Goal: Book appointment/travel/reservation

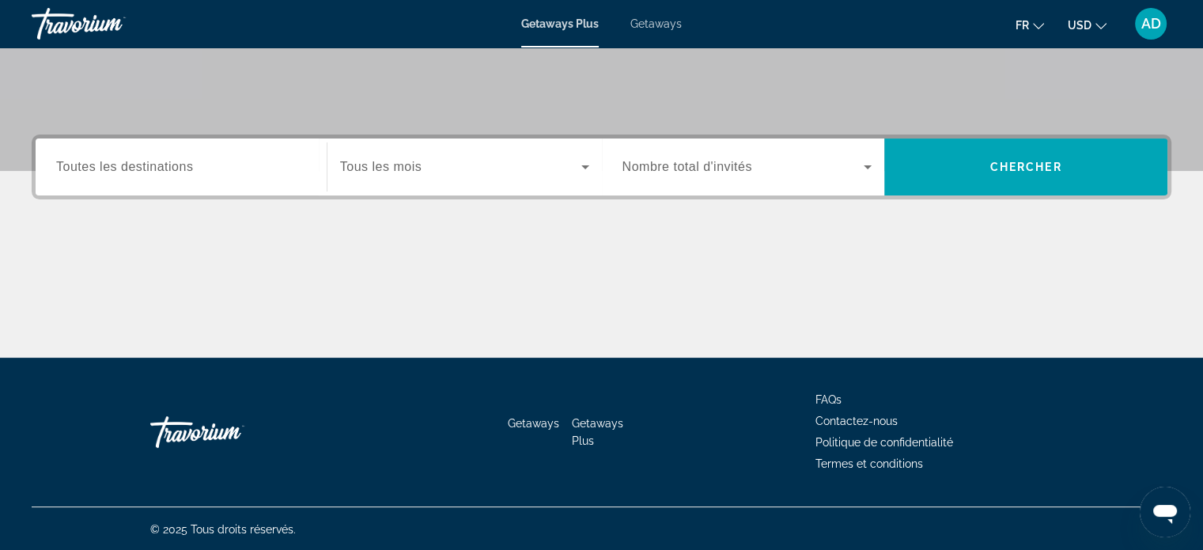
scroll to position [304, 0]
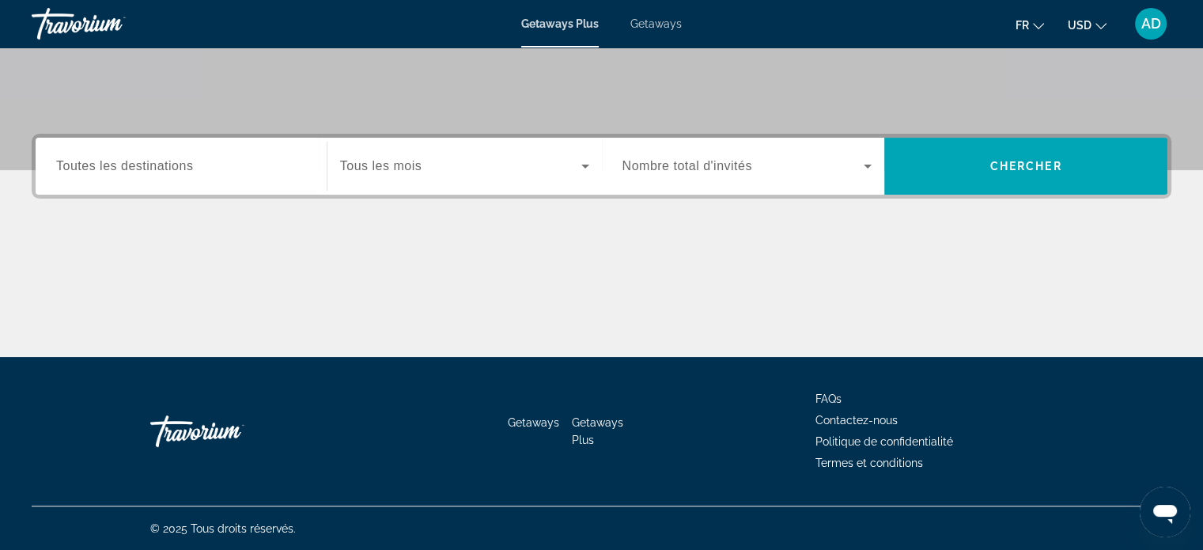
click at [150, 179] on div "Search widget" at bounding box center [181, 166] width 250 height 45
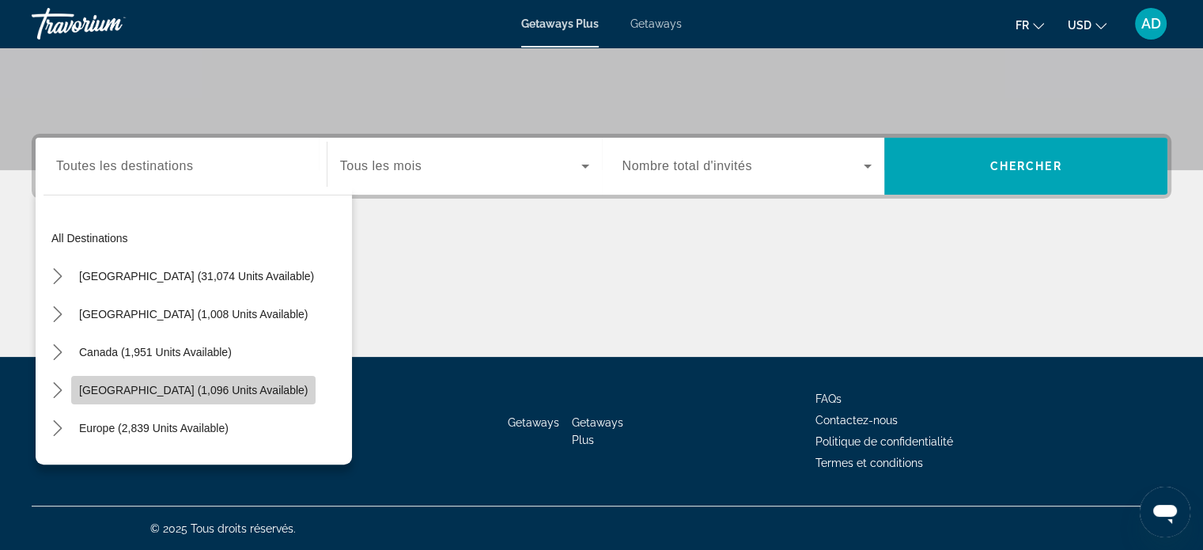
click at [233, 386] on span "[GEOGRAPHIC_DATA] (1,096 units available)" at bounding box center [193, 390] width 229 height 13
type input "**********"
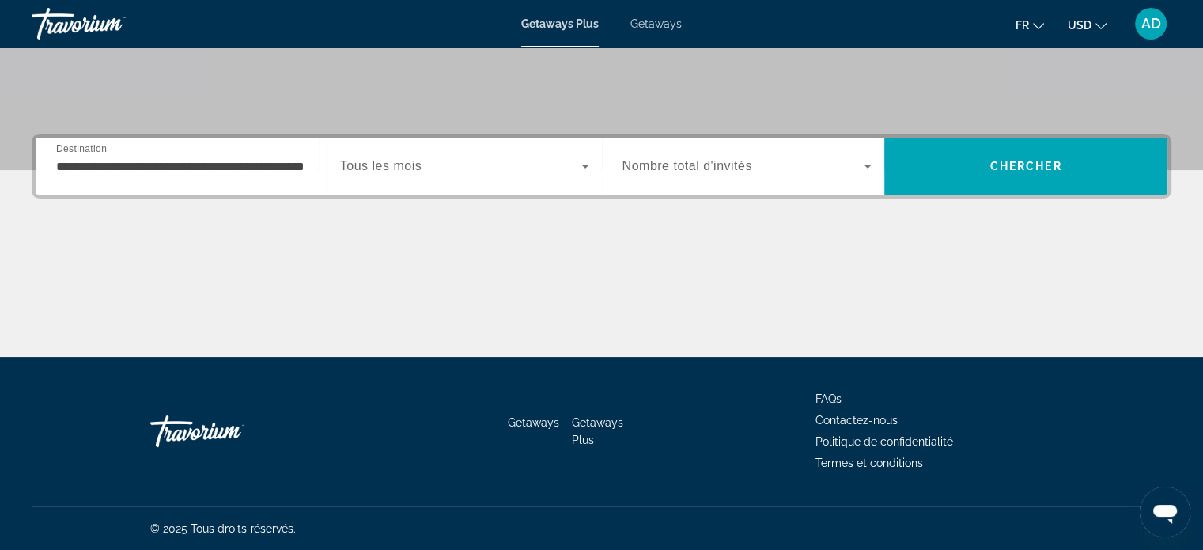
click at [456, 184] on div "Search widget" at bounding box center [464, 166] width 249 height 44
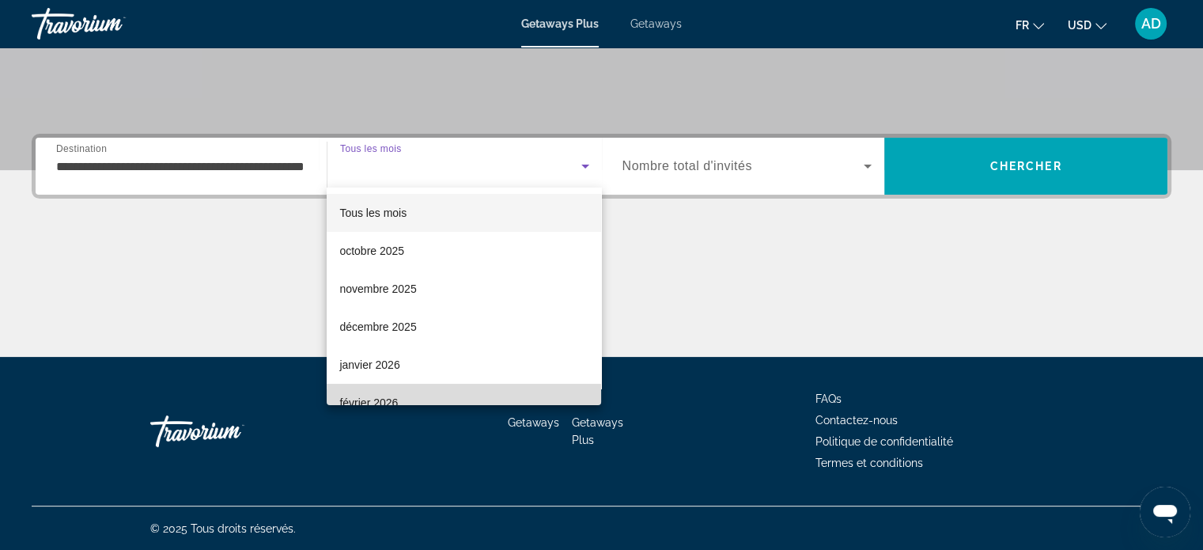
click at [509, 392] on mat-option "février 2026" at bounding box center [464, 403] width 274 height 38
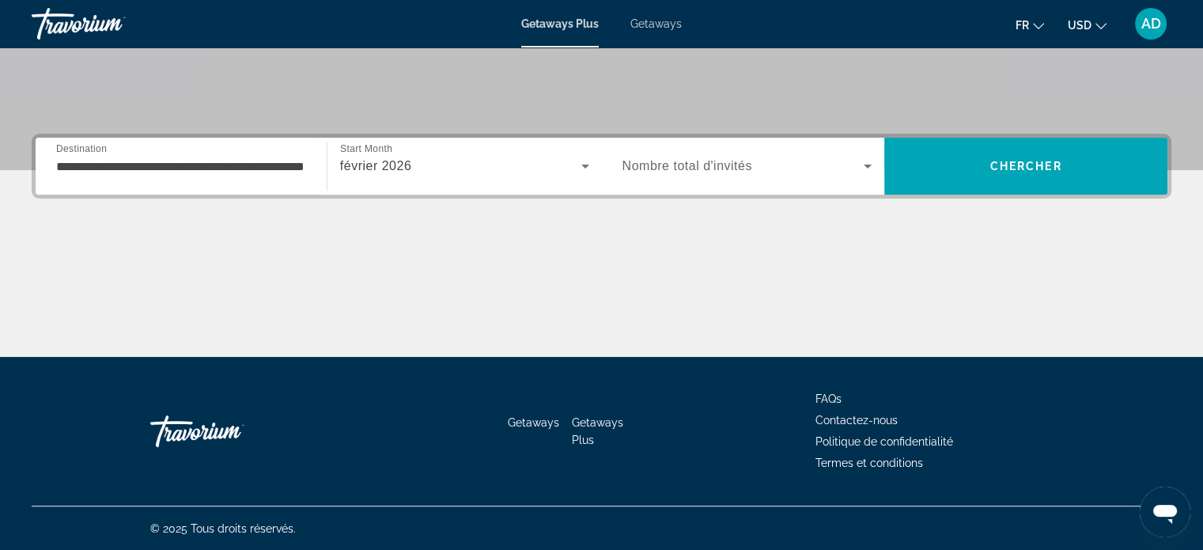
click at [691, 167] on span "Nombre total d'invités" at bounding box center [687, 165] width 130 height 13
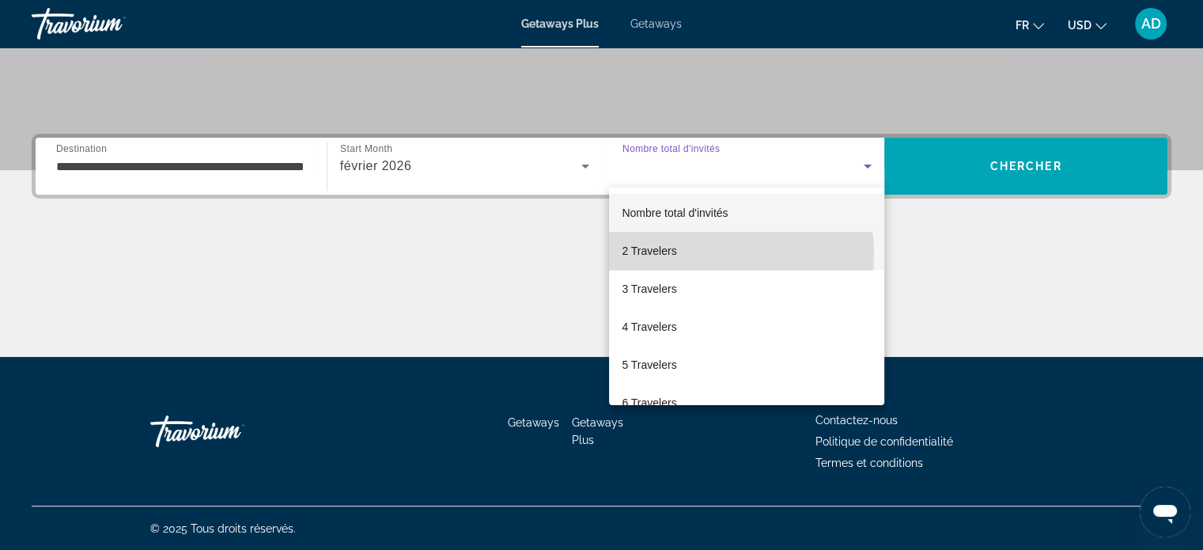
click at [696, 255] on mat-option "2 Travelers" at bounding box center [746, 251] width 275 height 38
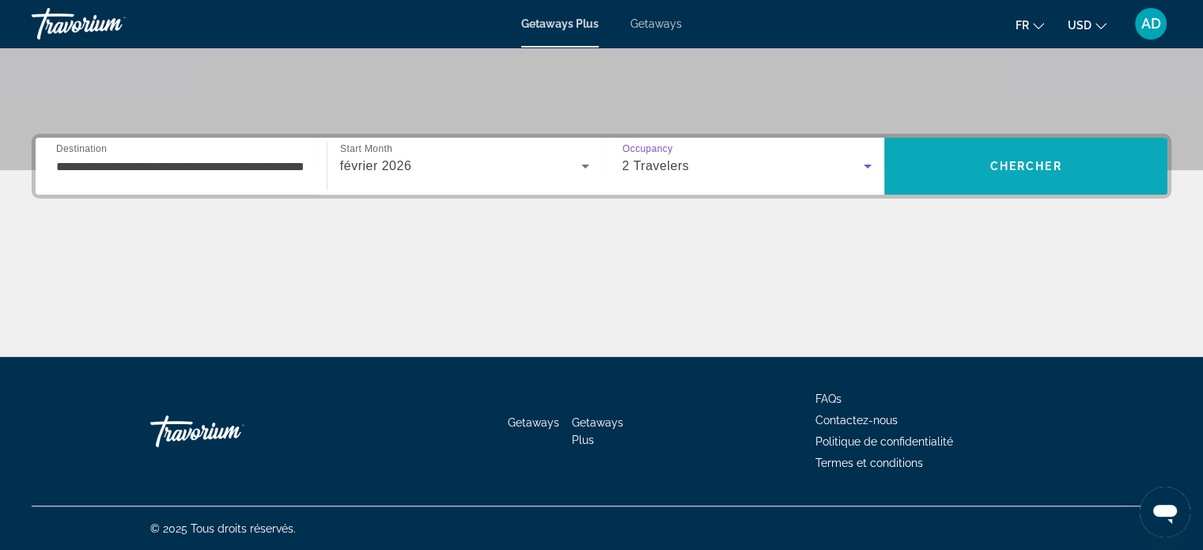
click at [928, 178] on span "Search" at bounding box center [1025, 166] width 283 height 38
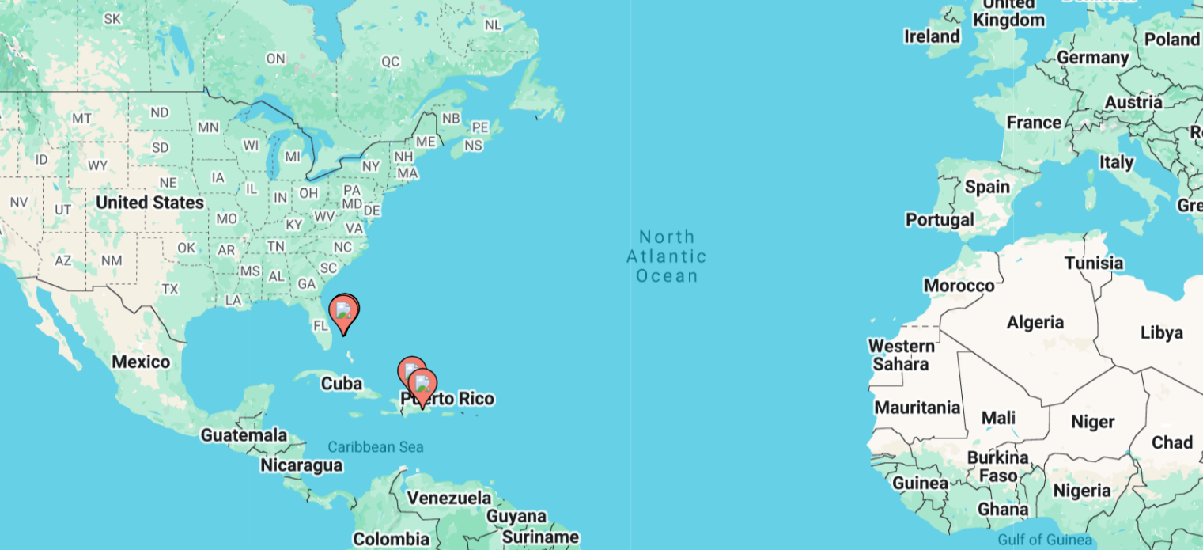
click at [425, 392] on image "Main content" at bounding box center [424, 389] width 9 height 9
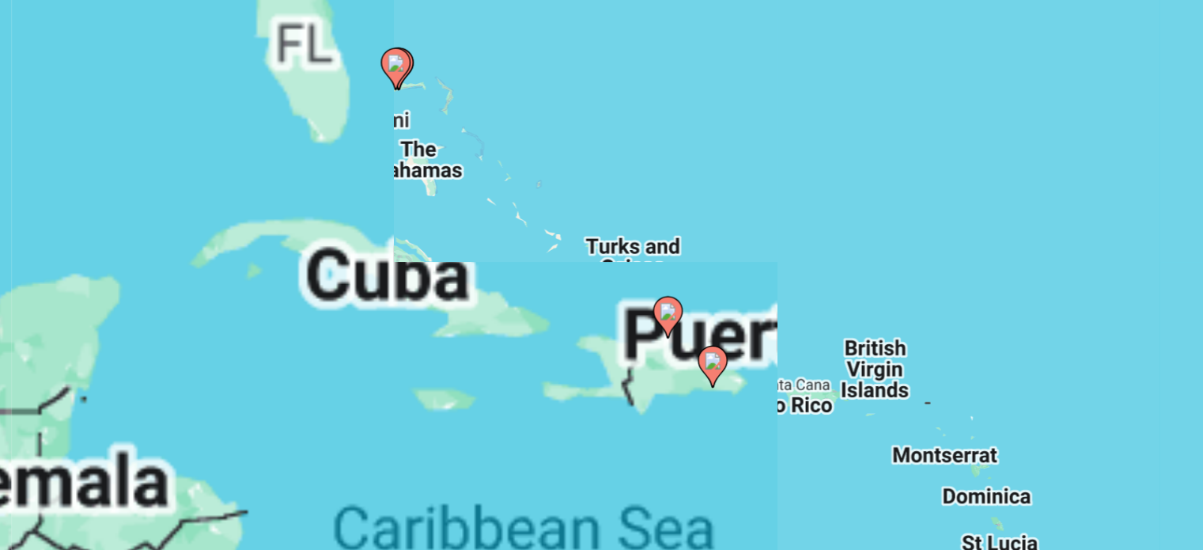
drag, startPoint x: 496, startPoint y: 344, endPoint x: 471, endPoint y: 391, distance: 53.4
click at [471, 391] on div "To activate drag with keyboard, press Alt + Enter. Once in keyboard drag state,…" at bounding box center [602, 348] width 1140 height 475
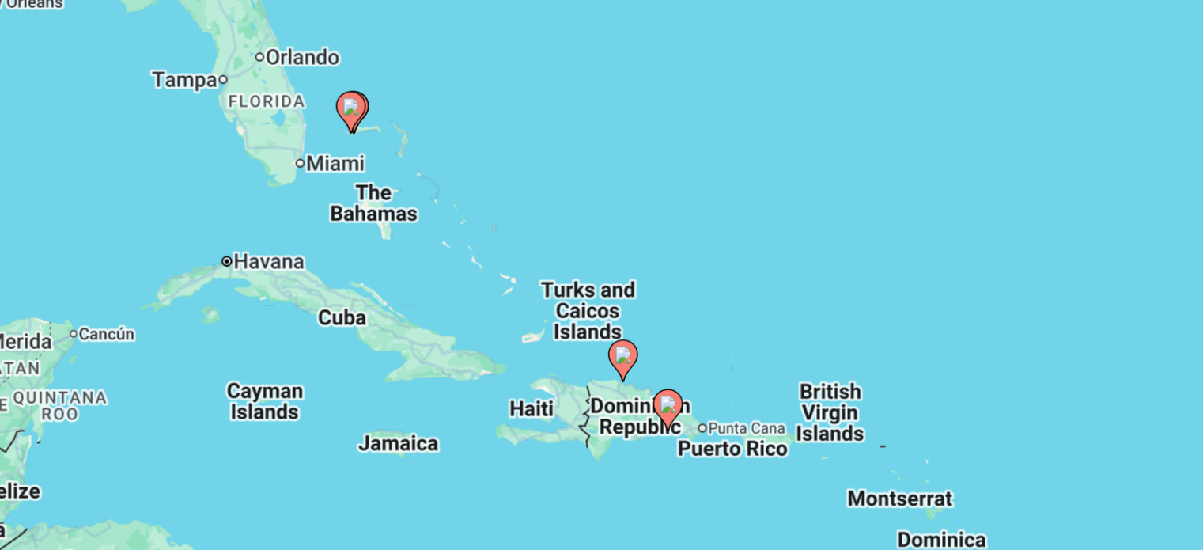
drag, startPoint x: 491, startPoint y: 257, endPoint x: 467, endPoint y: 282, distance: 34.1
click at [467, 282] on div "To activate drag with keyboard, press Alt + Enter. Once in keyboard drag state,…" at bounding box center [602, 348] width 1140 height 475
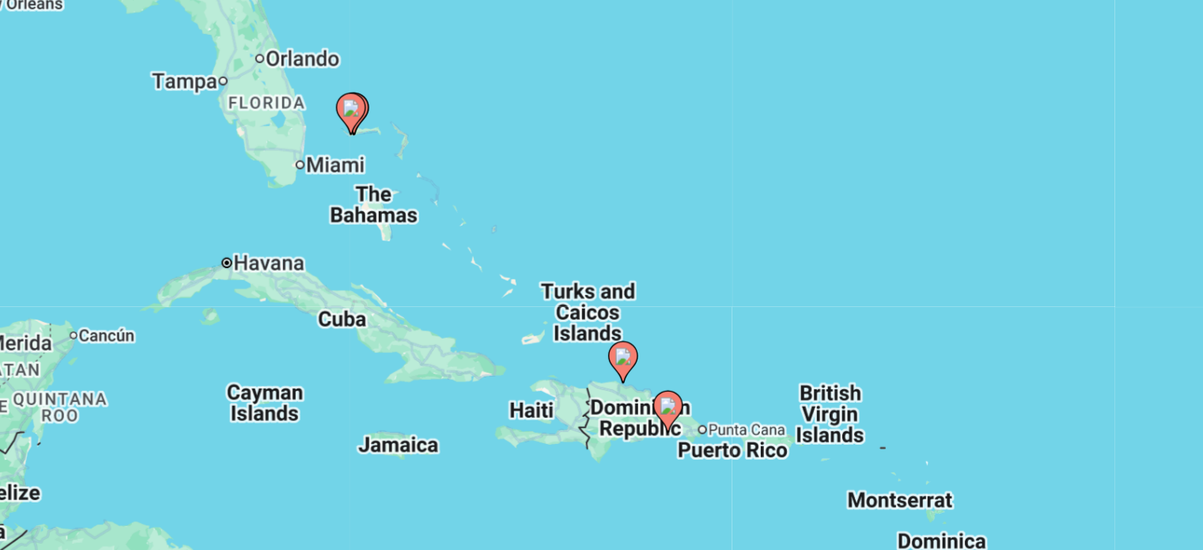
click at [558, 403] on icon "Main content" at bounding box center [553, 405] width 14 height 21
type input "**********"
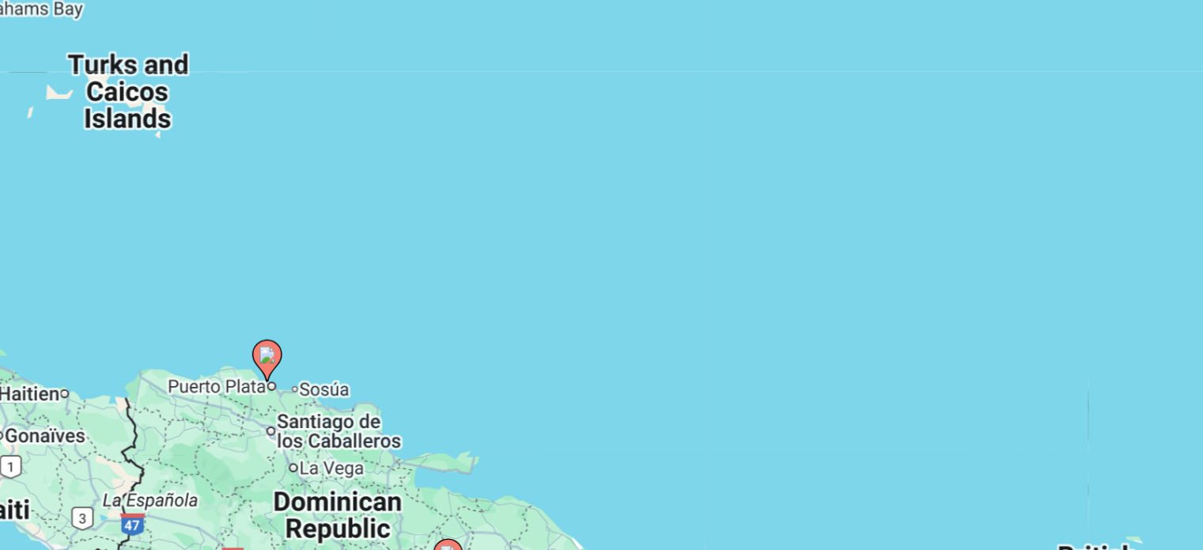
drag, startPoint x: 493, startPoint y: 446, endPoint x: 520, endPoint y: 307, distance: 141.8
click at [520, 307] on div "To activate drag with keyboard, press Alt + Enter. Once in keyboard drag state,…" at bounding box center [602, 348] width 1140 height 475
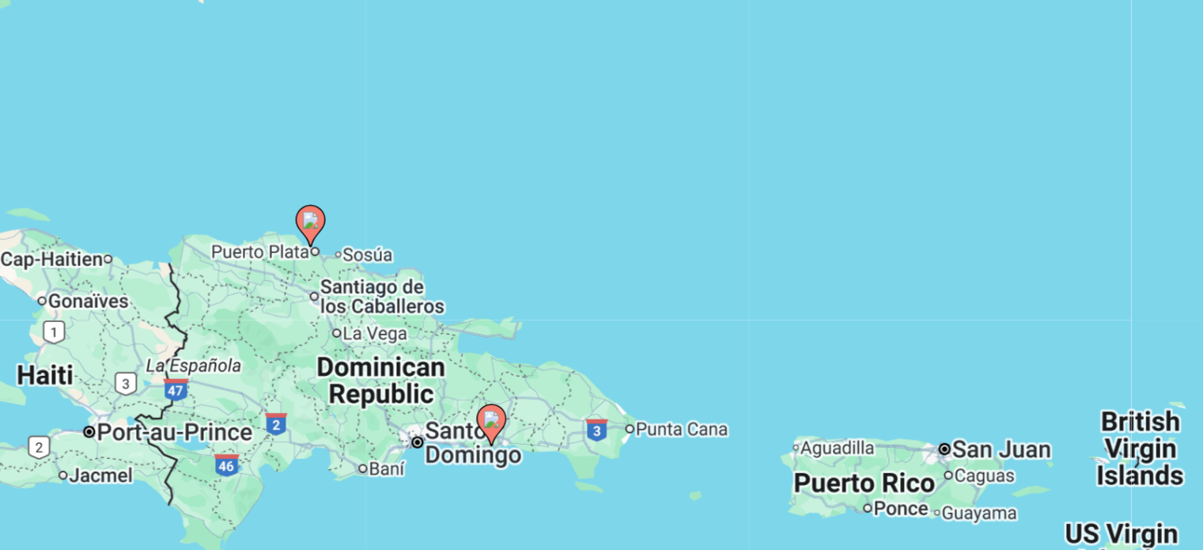
drag, startPoint x: 496, startPoint y: 403, endPoint x: 532, endPoint y: 296, distance: 113.5
click at [532, 296] on div "To activate drag with keyboard, press Alt + Enter. Once in keyboard drag state,…" at bounding box center [602, 348] width 1140 height 475
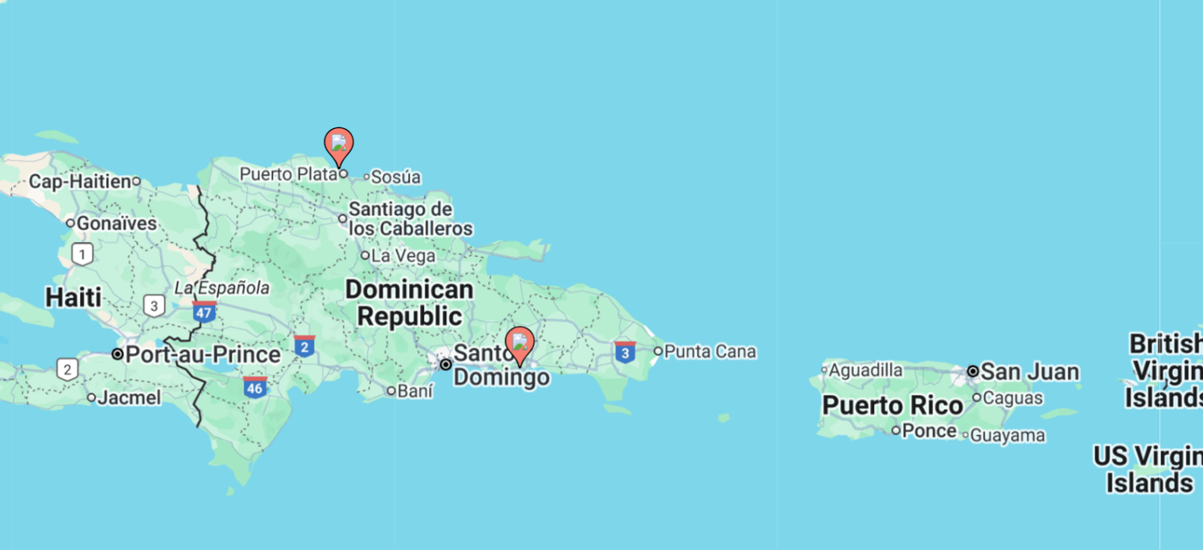
click at [478, 368] on image "Main content" at bounding box center [475, 367] width 9 height 9
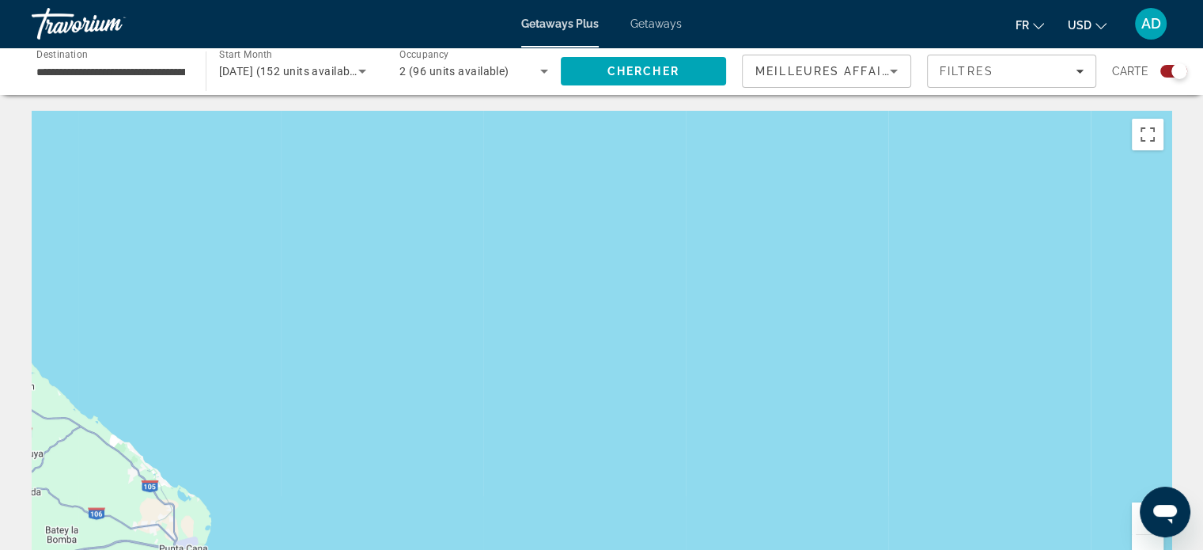
click at [170, 62] on input "**********" at bounding box center [110, 71] width 149 height 19
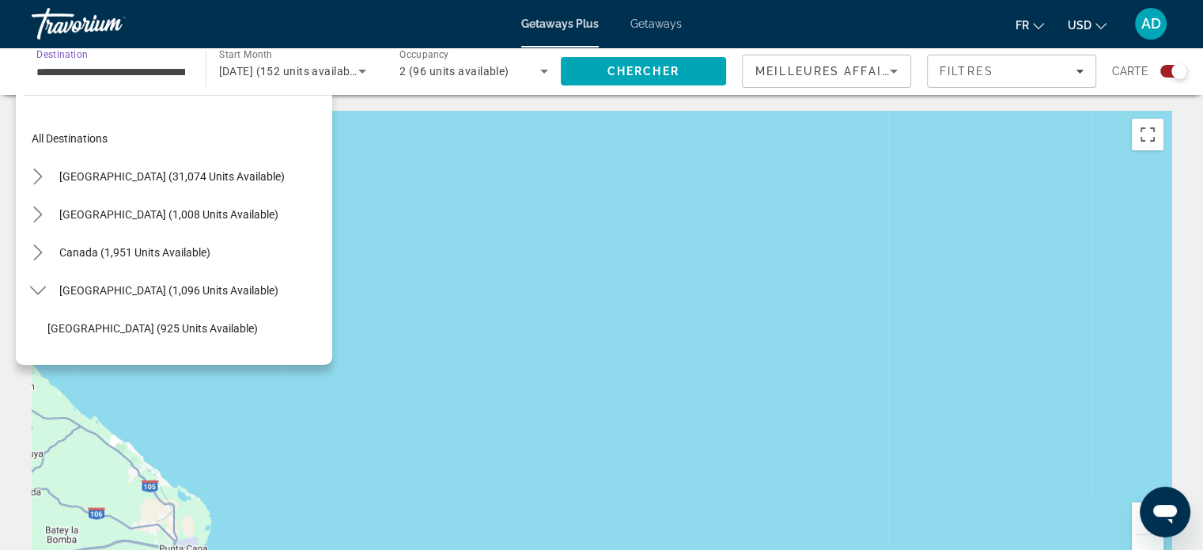
scroll to position [170, 0]
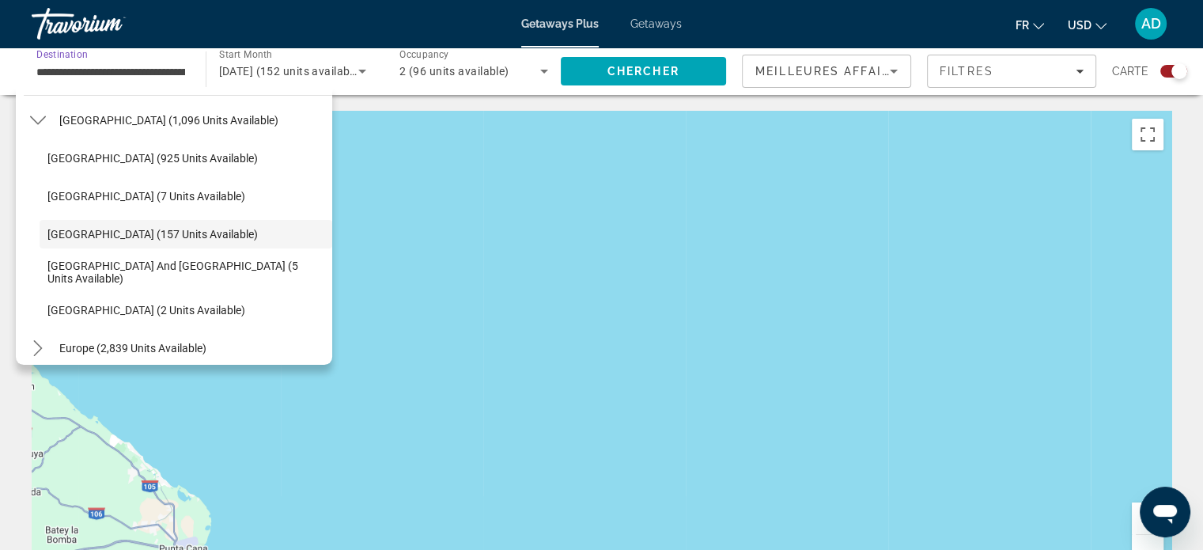
click at [170, 74] on input "**********" at bounding box center [110, 71] width 149 height 19
click at [1171, 69] on div "Search widget" at bounding box center [1179, 71] width 16 height 16
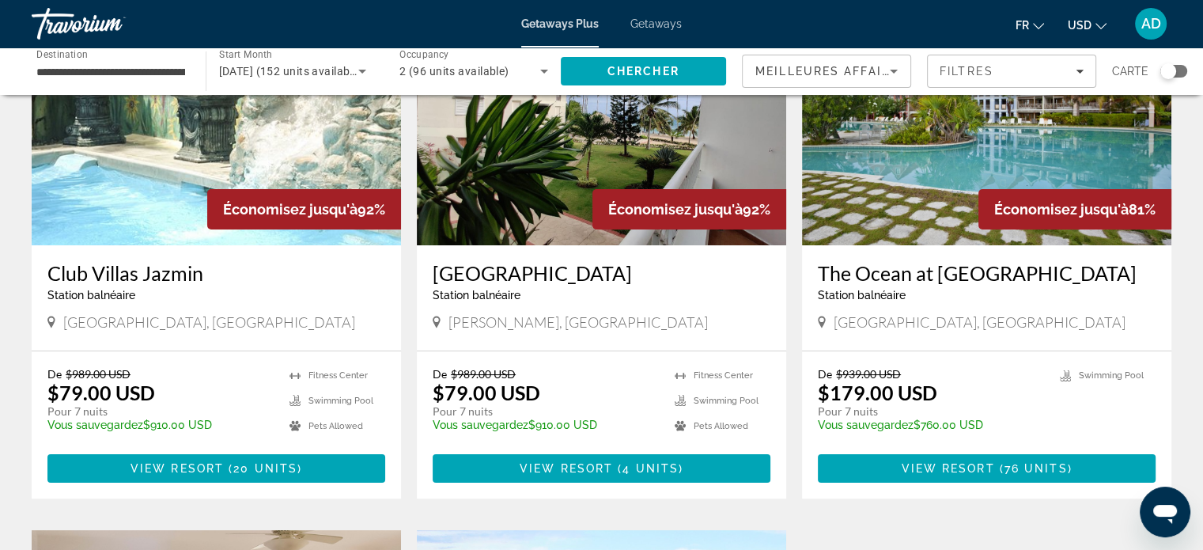
scroll to position [190, 0]
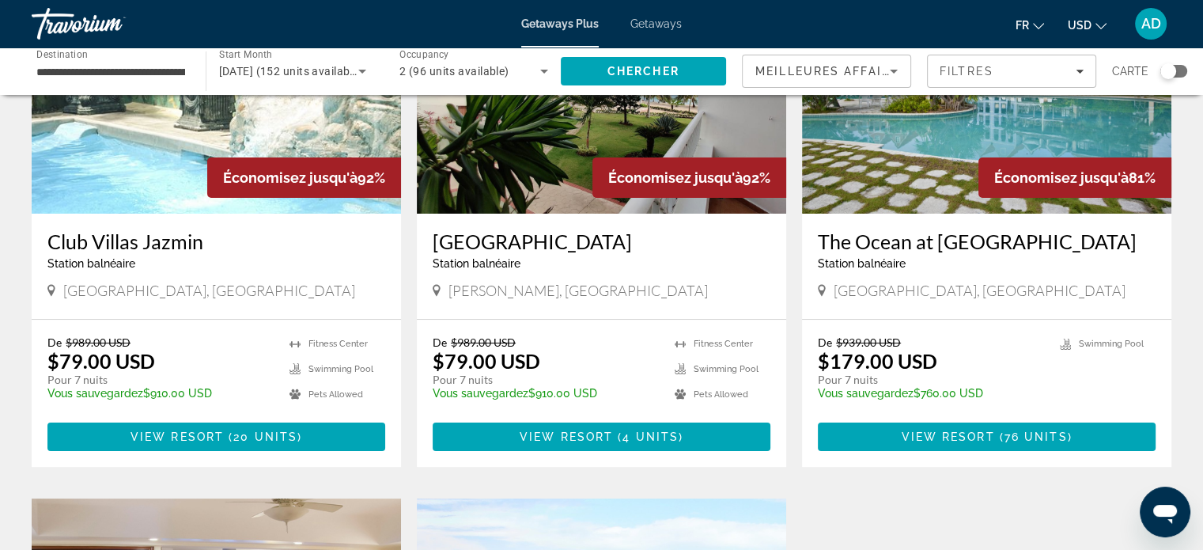
click at [278, 259] on div "Station balnéaire - Ceci est une station d'adultes seulement" at bounding box center [216, 263] width 338 height 13
click at [177, 199] on img "Main content" at bounding box center [216, 86] width 369 height 253
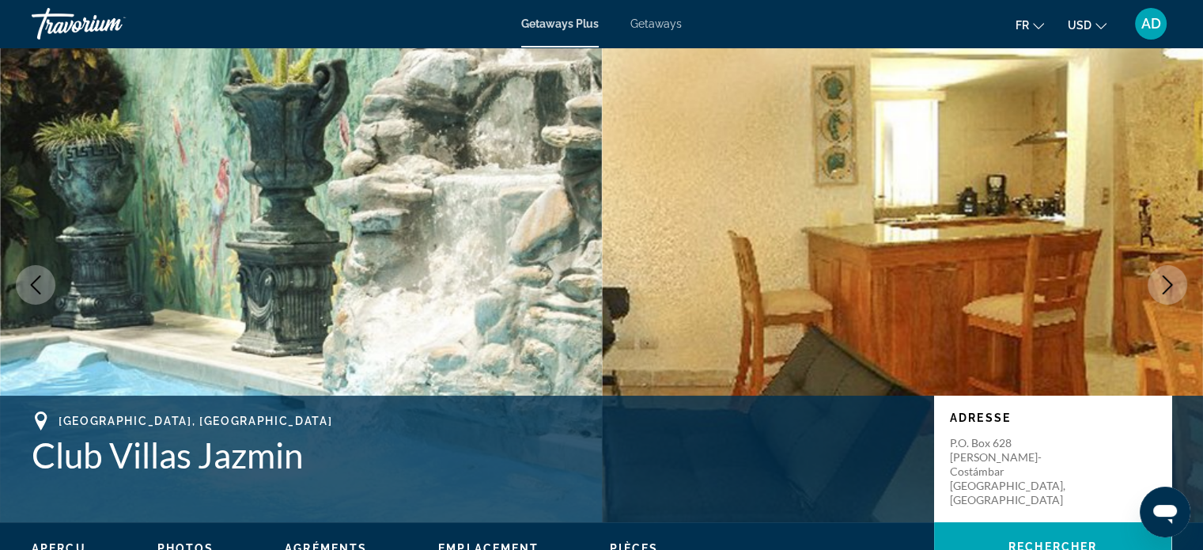
click at [1091, 21] on button "USD USD ($) MXN (Mex$) CAD (Can$) GBP (£) EUR (€) AUD (A$) NZD (NZ$) CNY (CN¥)" at bounding box center [1087, 24] width 39 height 23
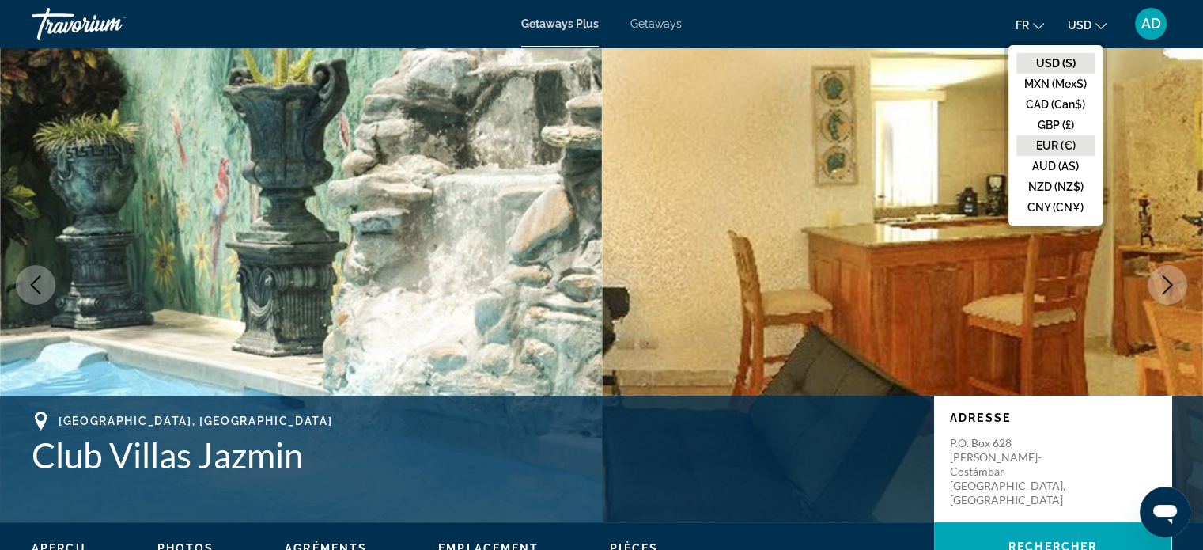
click at [1047, 140] on button "EUR (€)" at bounding box center [1055, 145] width 78 height 21
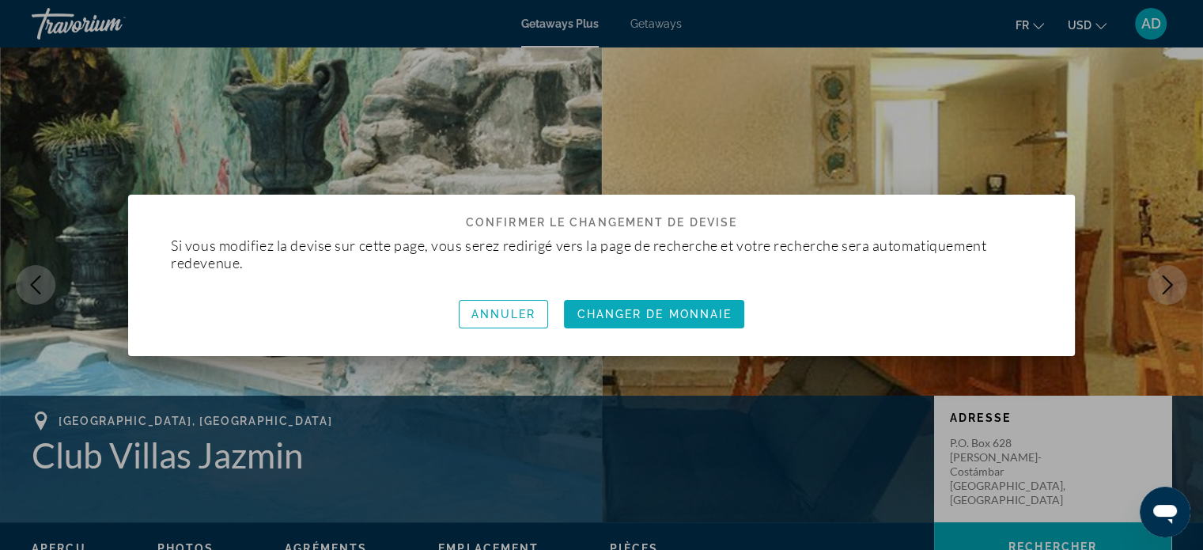
click at [624, 316] on span "Changer de monnaie" at bounding box center [654, 314] width 155 height 13
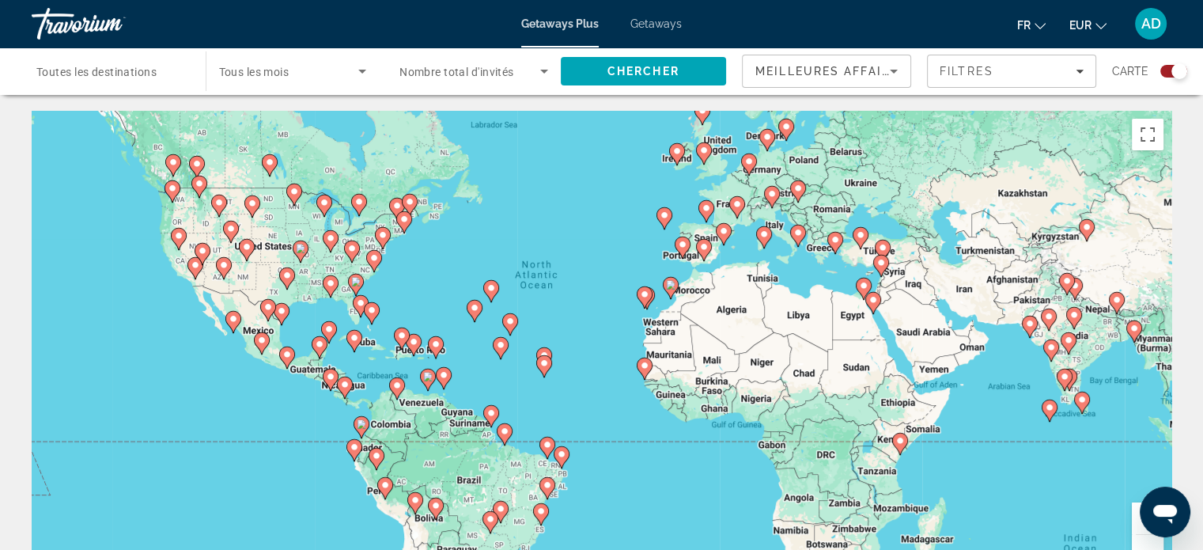
drag, startPoint x: 624, startPoint y: 316, endPoint x: 607, endPoint y: 265, distance: 53.5
click at [607, 265] on div "To activate drag with keyboard, press Alt + Enter. Once in keyboard drag state,…" at bounding box center [602, 348] width 1140 height 475
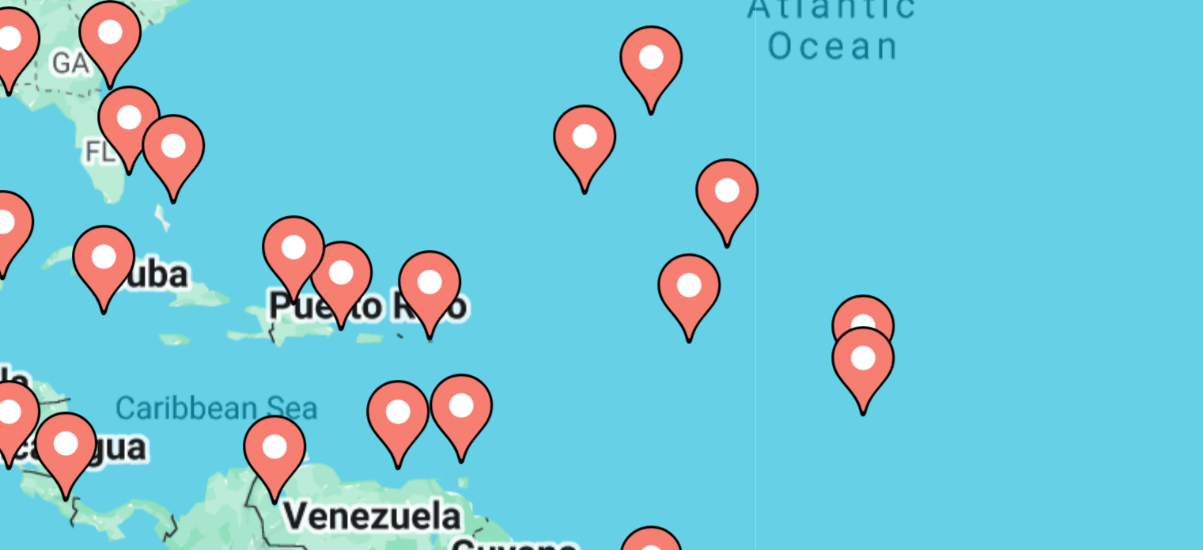
click at [412, 346] on icon "Main content" at bounding box center [413, 345] width 14 height 21
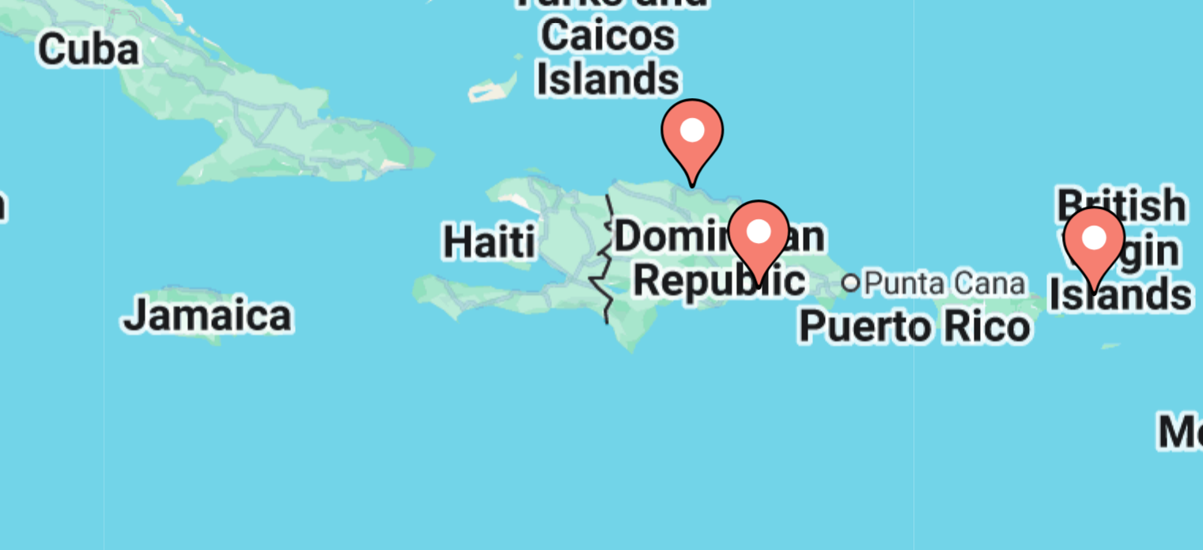
click at [515, 336] on icon "Main content" at bounding box center [517, 334] width 14 height 21
type input "**********"
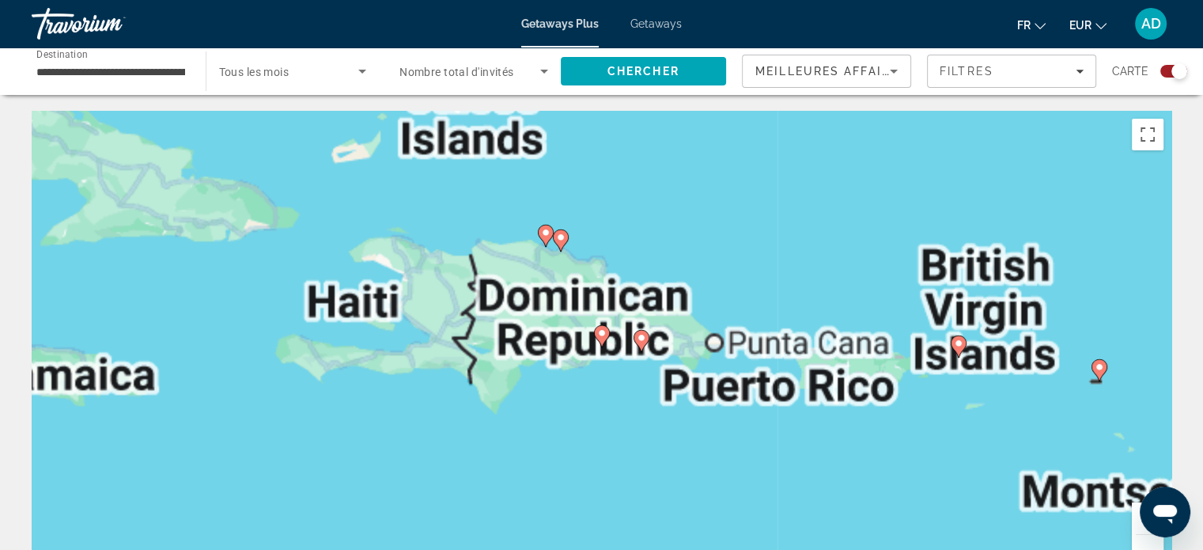
click at [1170, 81] on div "Carte" at bounding box center [1149, 71] width 75 height 33
click at [1170, 74] on div "Search widget" at bounding box center [1173, 71] width 27 height 13
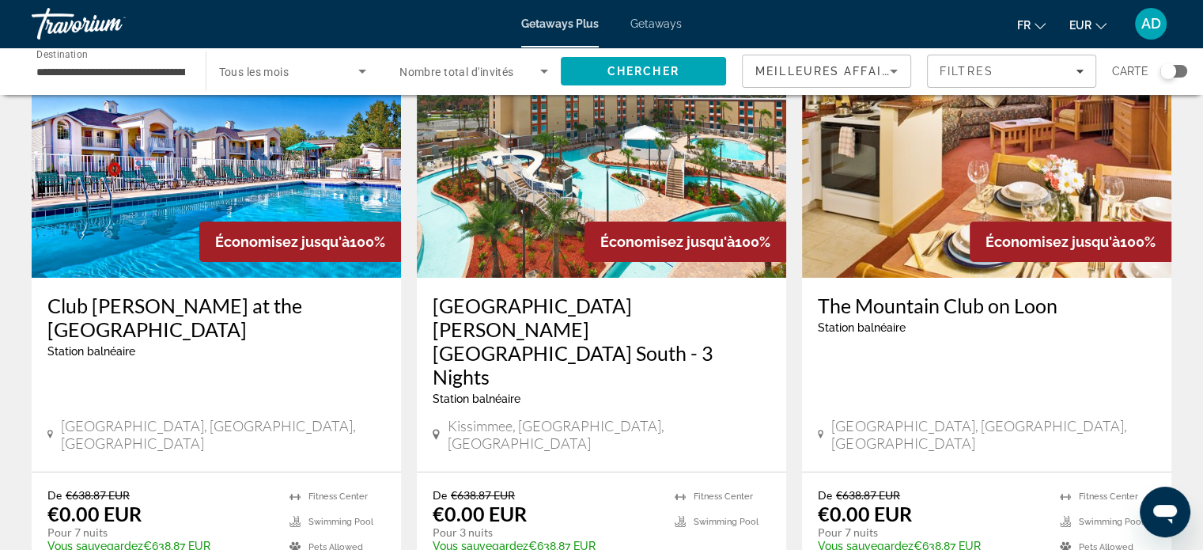
scroll to position [127, 0]
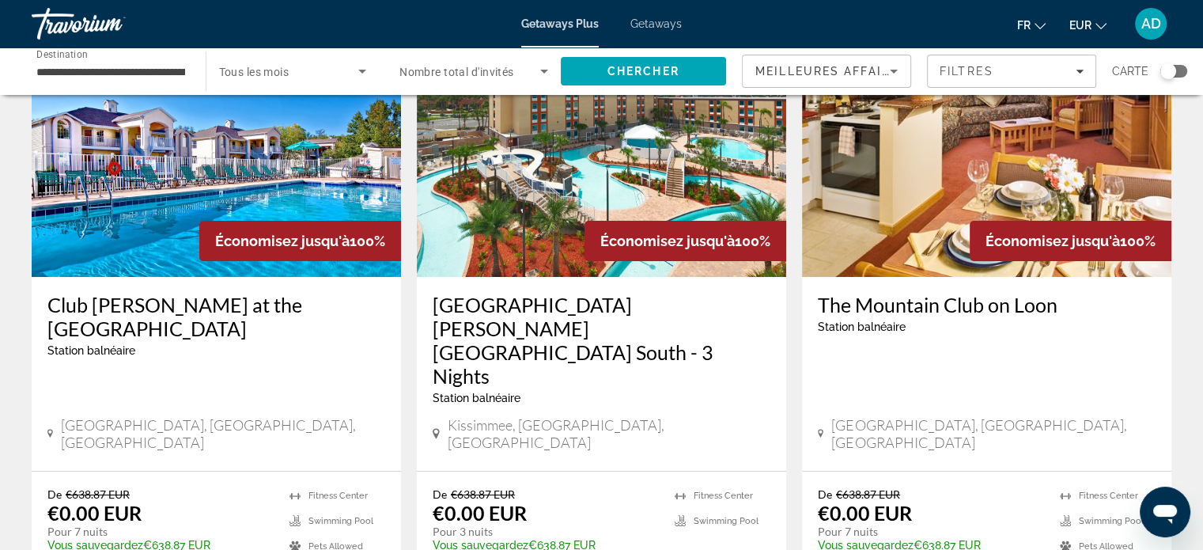
click at [1053, 45] on mat-toolbar "Getaways Plus Getaways fr English Español Français Italiano Português русский E…" at bounding box center [601, 23] width 1203 height 47
click at [1039, 31] on button "fr English Español Français Italiano Português русский" at bounding box center [1031, 24] width 28 height 23
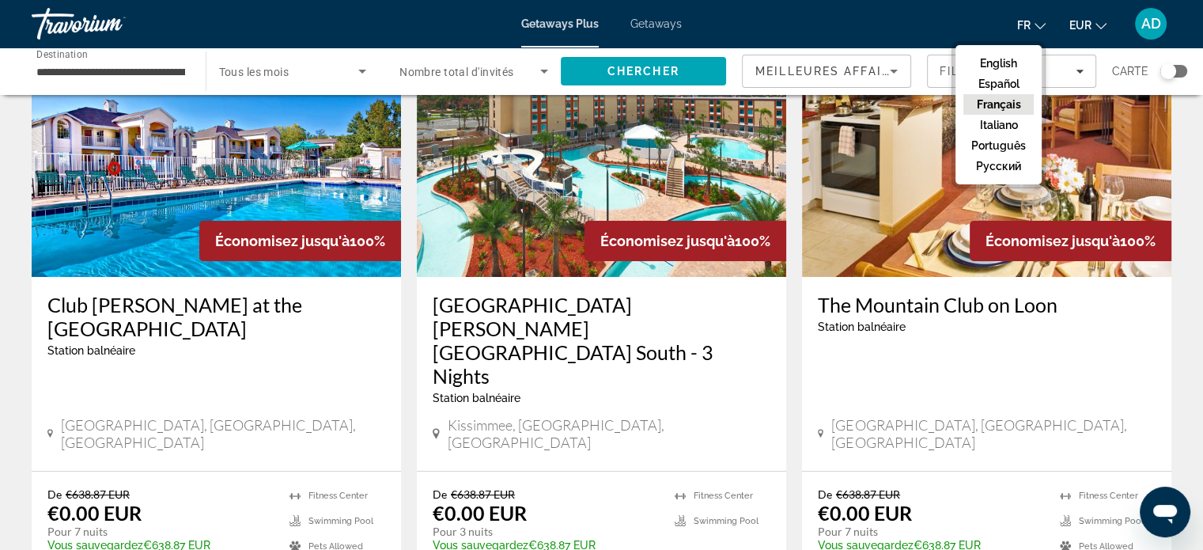
click at [1039, 31] on button "fr English Español Français Italiano Português русский" at bounding box center [1031, 24] width 28 height 23
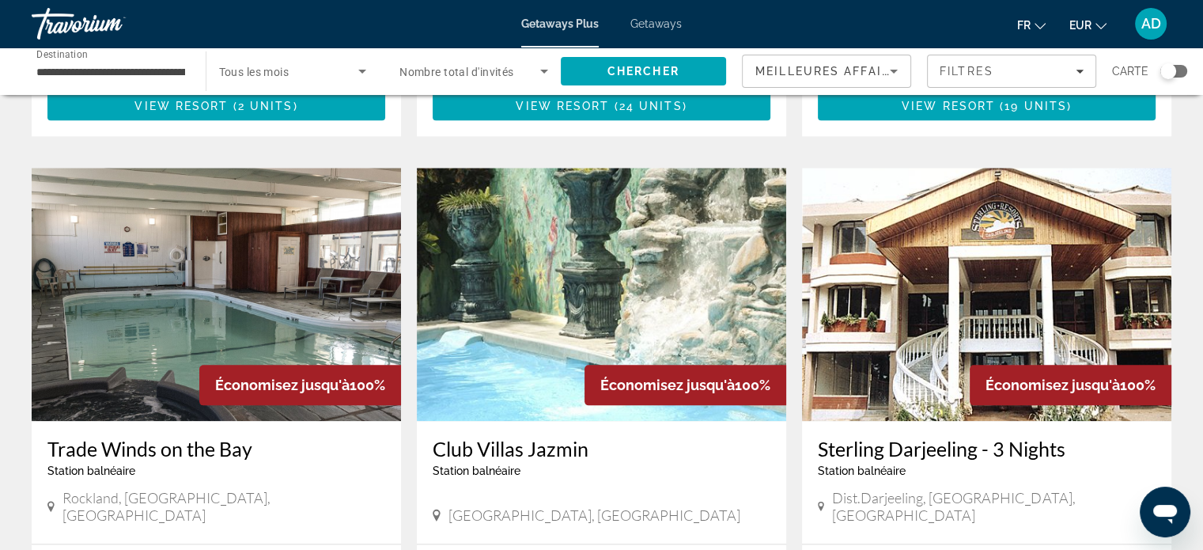
scroll to position [1740, 0]
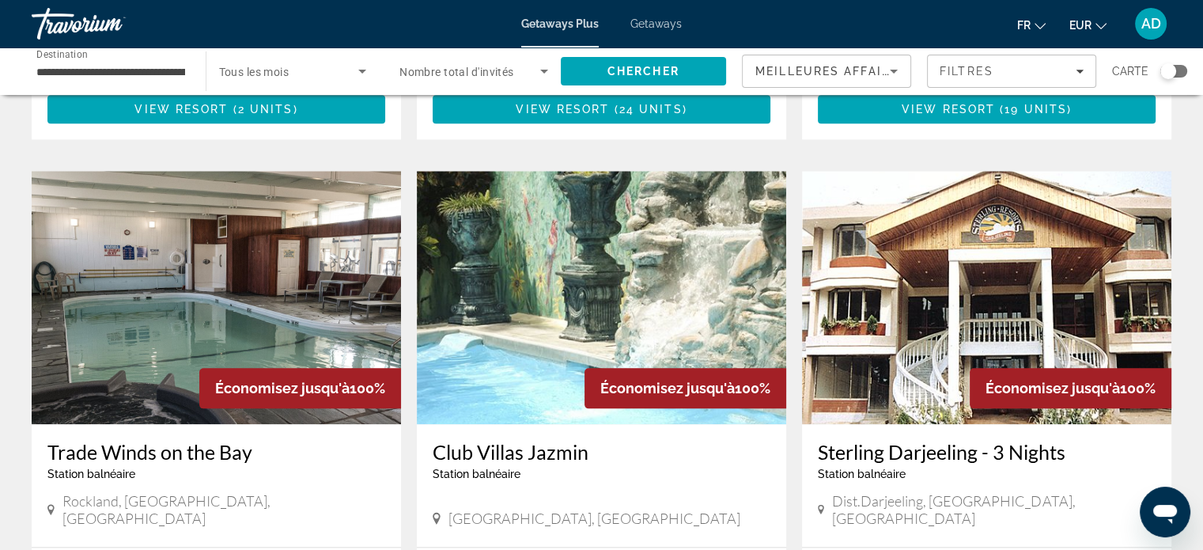
click at [509, 217] on img "Main content" at bounding box center [601, 297] width 369 height 253
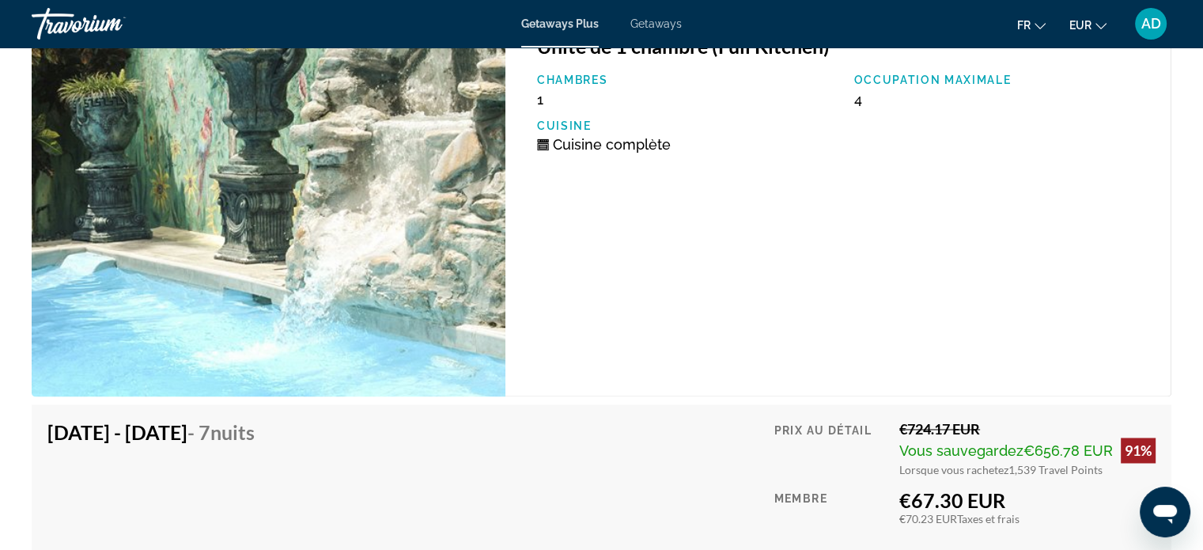
scroll to position [8446, 0]
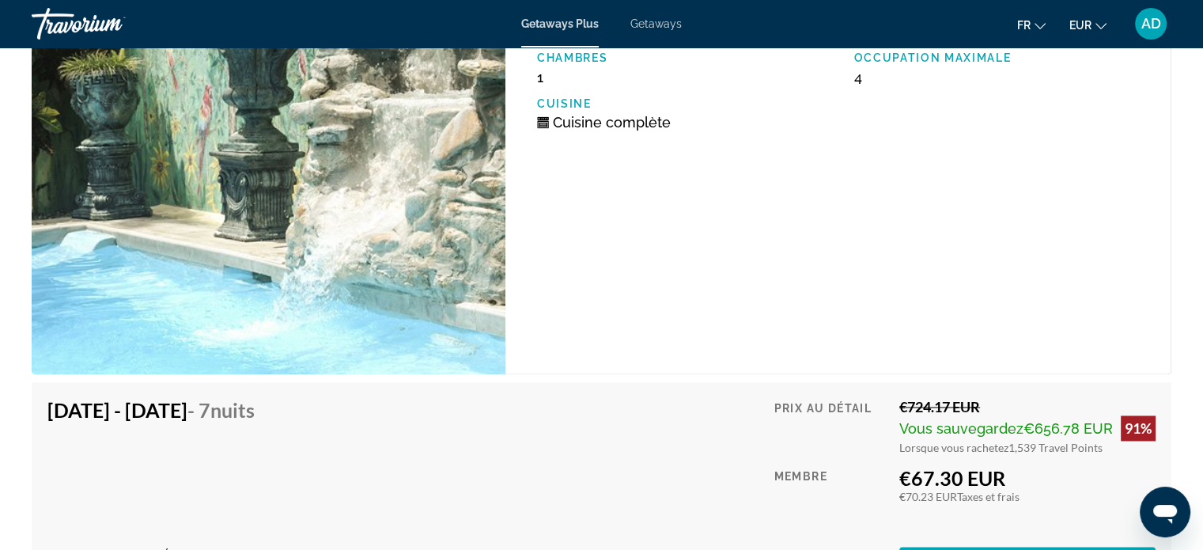
click at [664, 31] on div "Getaways Plus Getaways fr English Español Français Italiano Português русский E…" at bounding box center [601, 23] width 1203 height 41
click at [649, 25] on span "Getaways" at bounding box center [655, 23] width 51 height 13
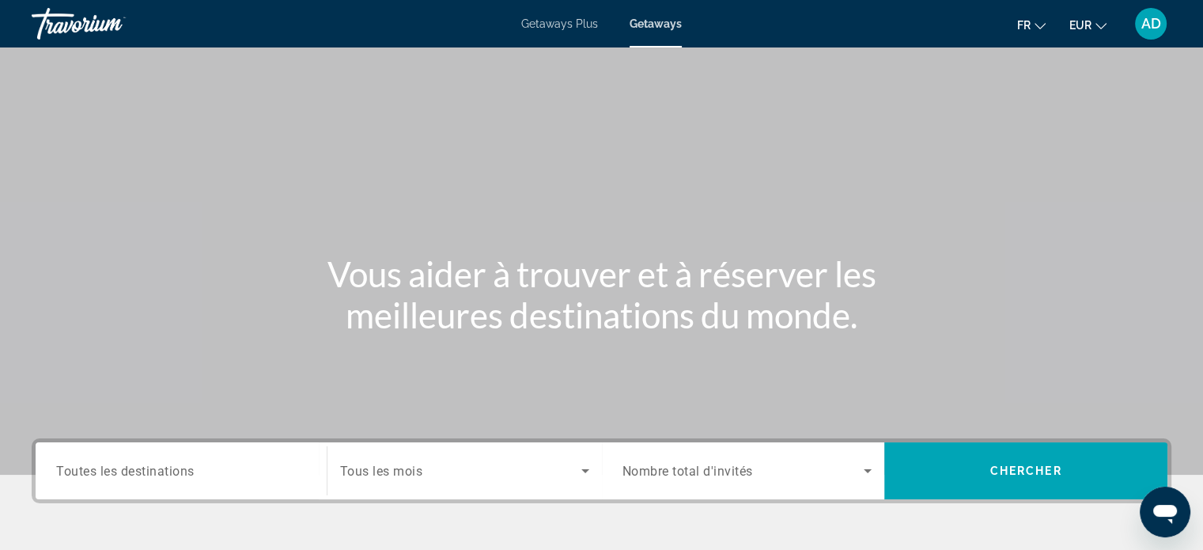
click at [211, 480] on div "Search widget" at bounding box center [181, 470] width 250 height 45
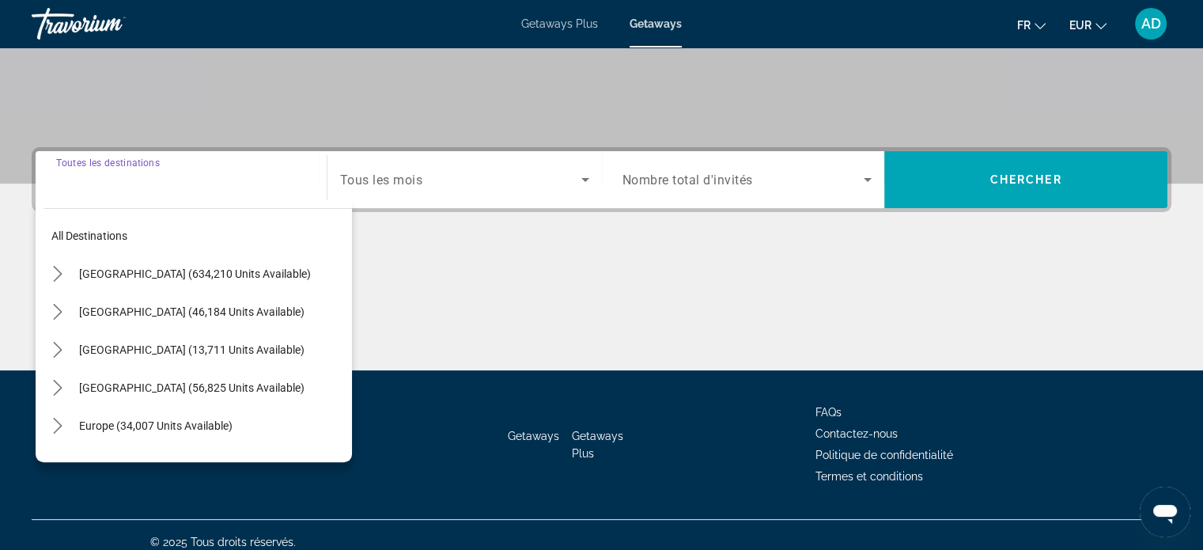
scroll to position [304, 0]
